Goal: Find specific page/section: Find specific page/section

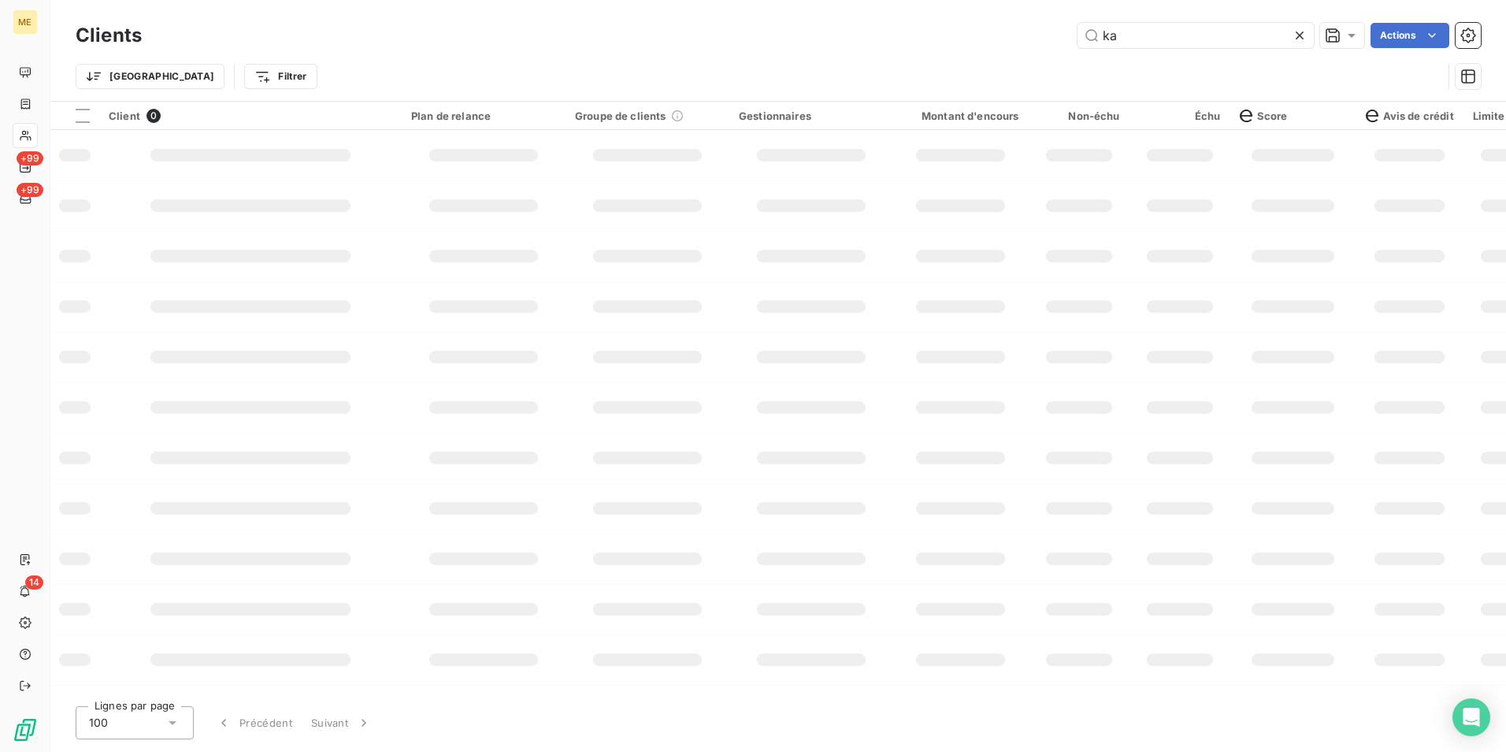
type input "k"
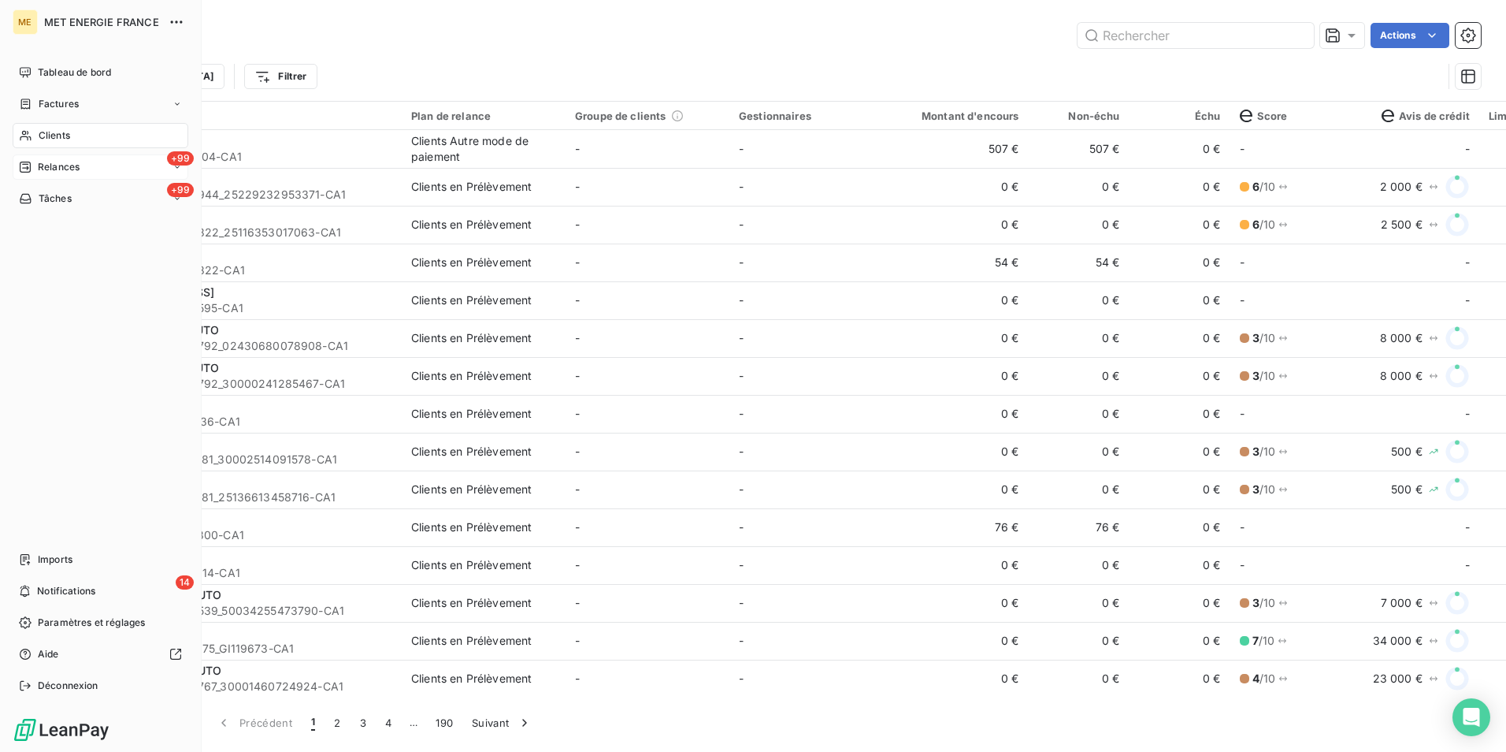
click at [61, 164] on span "Relances" at bounding box center [59, 167] width 42 height 14
click at [100, 164] on div "+99 Relances" at bounding box center [101, 166] width 176 height 25
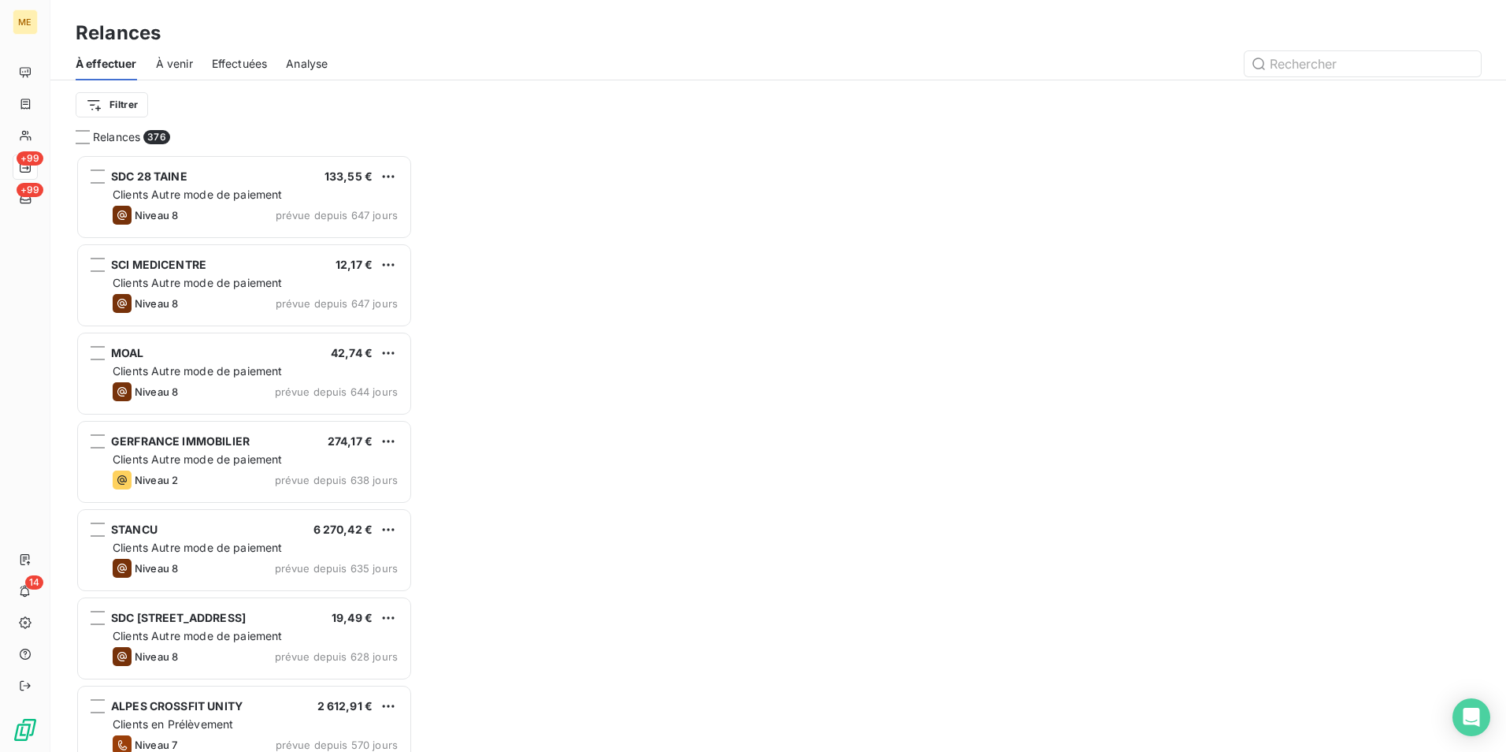
scroll to position [585, 325]
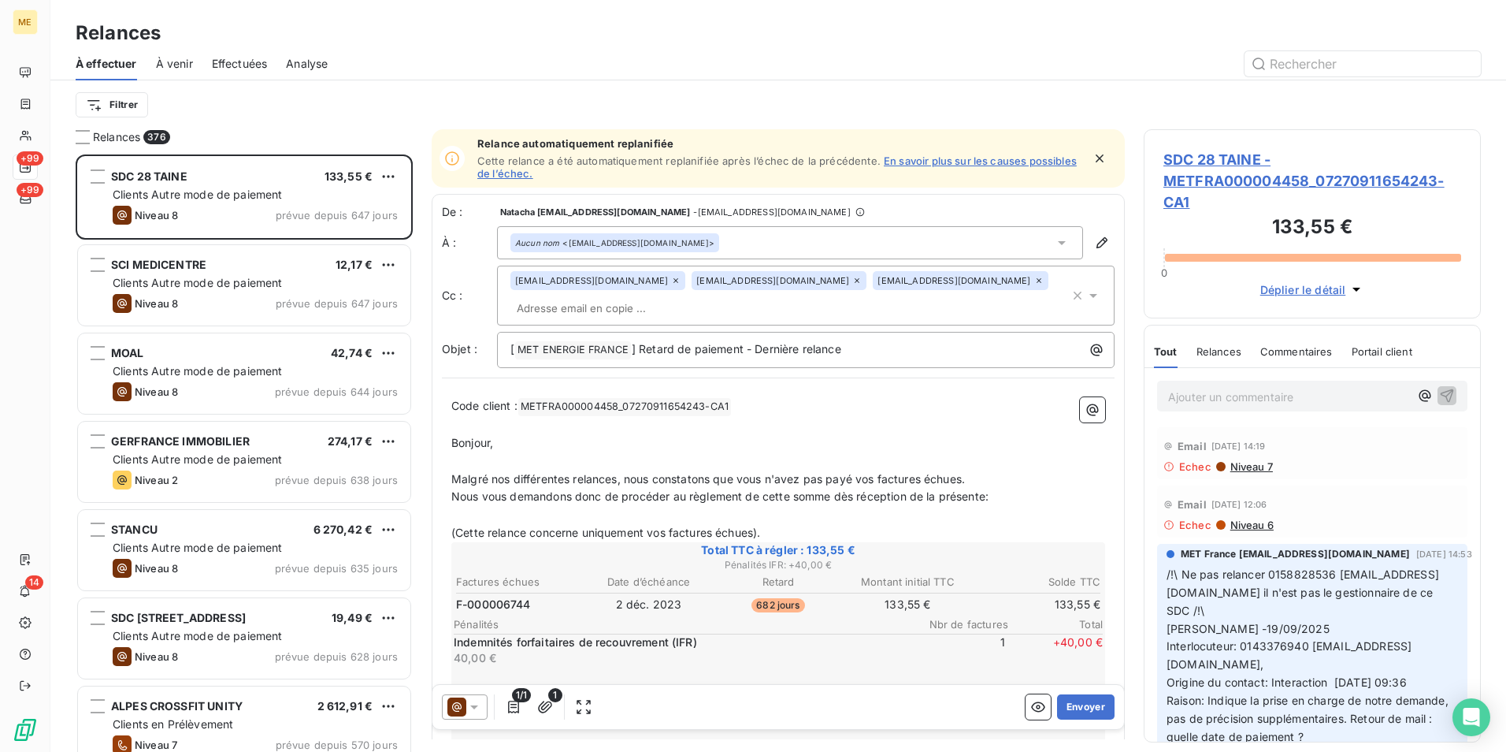
click at [254, 58] on span "Effectuées" at bounding box center [240, 64] width 56 height 16
